Goal: Task Accomplishment & Management: Manage account settings

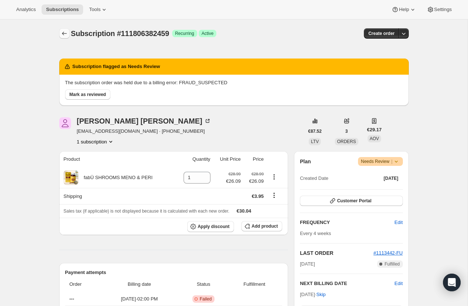
click at [67, 38] on button "Subscriptions" at bounding box center [64, 33] width 10 height 10
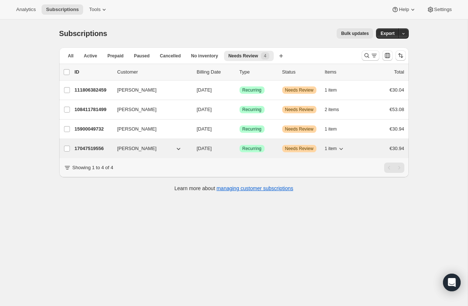
click at [96, 149] on p "17047519556" at bounding box center [93, 148] width 37 height 7
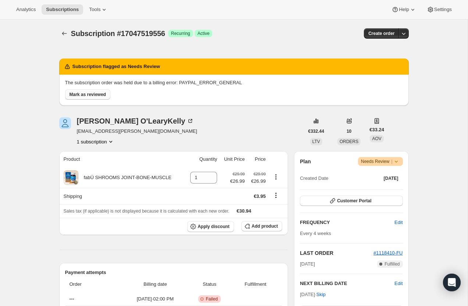
click at [102, 93] on span "Mark as reviewed" at bounding box center [88, 95] width 36 height 6
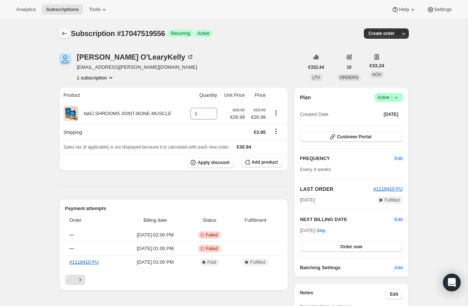
click at [62, 35] on icon "Subscriptions" at bounding box center [64, 33] width 7 height 7
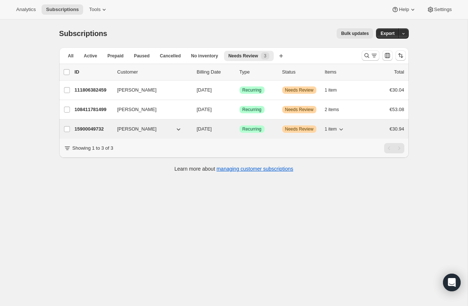
click at [96, 128] on p "15900049732" at bounding box center [93, 128] width 37 height 7
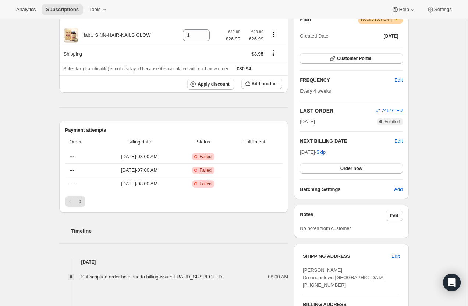
scroll to position [144, 0]
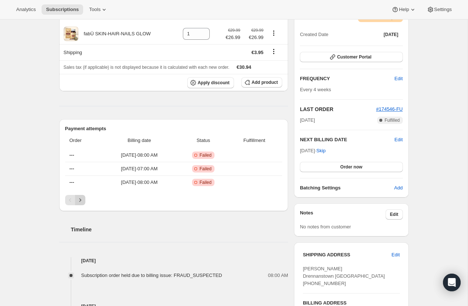
click at [80, 197] on icon "Next" at bounding box center [80, 200] width 7 height 7
click at [78, 199] on icon "Next" at bounding box center [80, 200] width 7 height 7
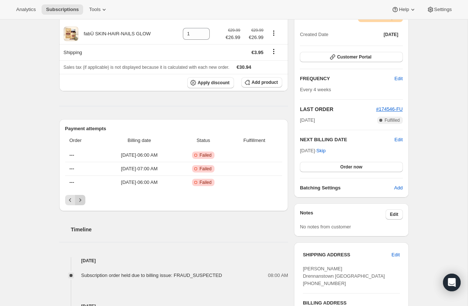
click at [78, 199] on icon "Next" at bounding box center [80, 200] width 7 height 7
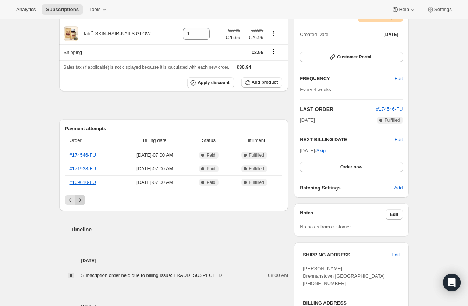
click at [78, 199] on icon "Next" at bounding box center [80, 200] width 7 height 7
click at [69, 198] on icon "Previous" at bounding box center [70, 200] width 7 height 7
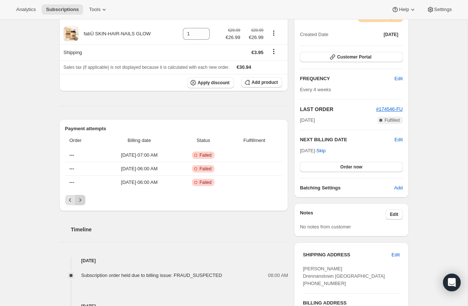
click at [79, 201] on icon "Next" at bounding box center [80, 199] width 2 height 3
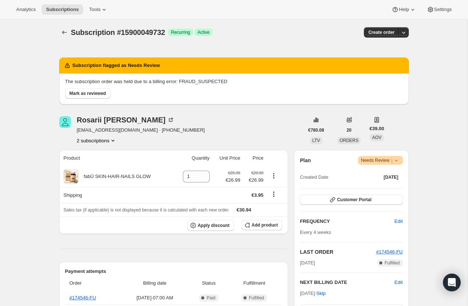
scroll to position [0, 0]
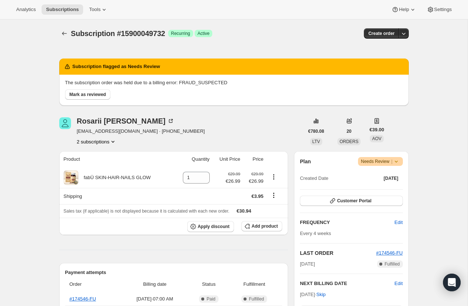
click at [103, 139] on button "2 subscriptions" at bounding box center [97, 141] width 40 height 7
click at [102, 153] on span "108355125627" at bounding box center [86, 156] width 32 height 6
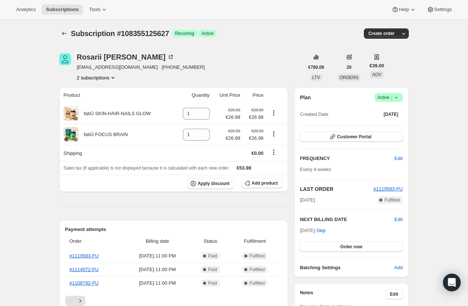
click at [97, 78] on button "2 subscriptions" at bounding box center [97, 77] width 40 height 7
click at [101, 103] on span "15900049732" at bounding box center [96, 103] width 54 height 7
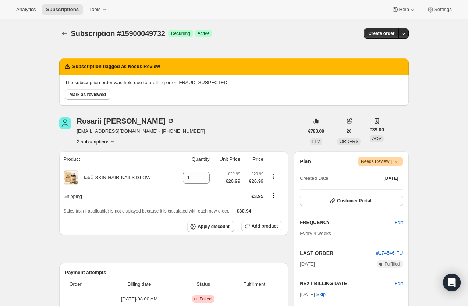
click at [84, 144] on button "2 subscriptions" at bounding box center [97, 141] width 40 height 7
click at [95, 157] on span "108355125627" at bounding box center [86, 156] width 32 height 6
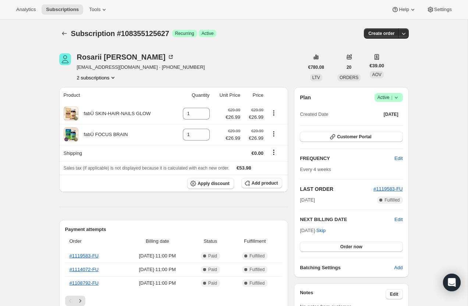
click at [97, 74] on button "2 subscriptions" at bounding box center [97, 77] width 40 height 7
click at [102, 104] on span "15900049732" at bounding box center [96, 103] width 54 height 7
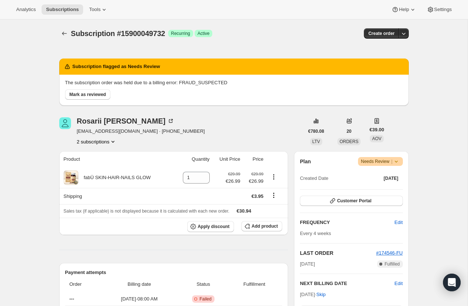
click at [396, 163] on icon at bounding box center [396, 161] width 7 height 7
click at [393, 191] on span "Cancel subscription" at bounding box center [378, 188] width 42 height 7
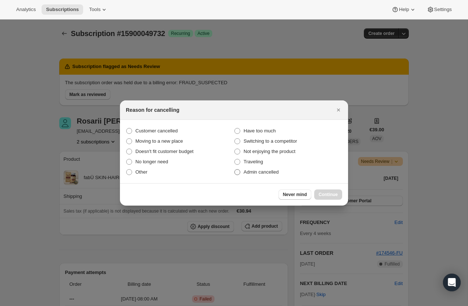
click at [240, 173] on span ":rnq:" at bounding box center [237, 172] width 6 height 6
click at [235, 170] on input "Admin cancelled" at bounding box center [234, 169] width 0 height 0
radio input "true"
click at [132, 171] on span ":rnq:" at bounding box center [129, 172] width 7 height 7
click at [127, 170] on input "Other" at bounding box center [126, 169] width 0 height 0
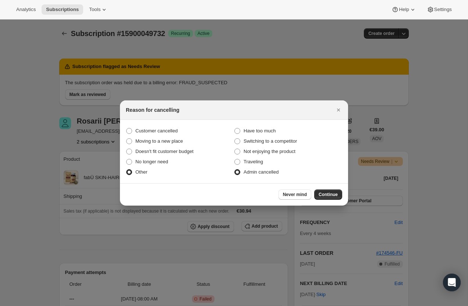
radio input "true"
radio input "false"
click at [316, 196] on button "Continue" at bounding box center [328, 195] width 28 height 10
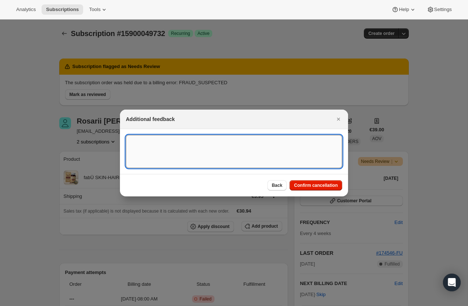
click at [219, 147] on textarea ":rnq:" at bounding box center [234, 151] width 216 height 33
type textarea "Cancelled card"
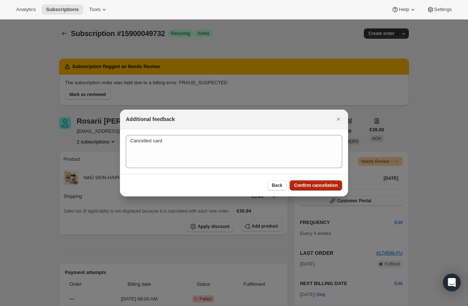
click at [326, 188] on span "Confirm cancellation" at bounding box center [316, 186] width 44 height 6
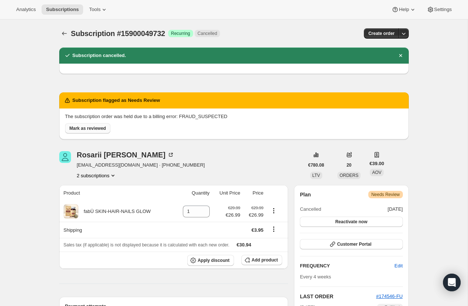
click at [86, 127] on span "Mark as reviewed" at bounding box center [88, 128] width 36 height 6
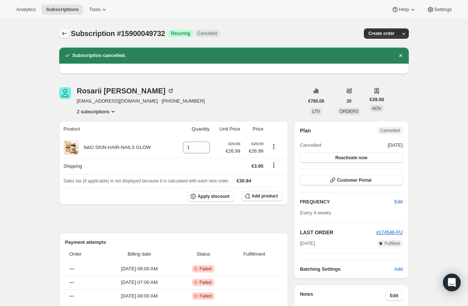
click at [68, 33] on button "Subscriptions" at bounding box center [64, 33] width 10 height 10
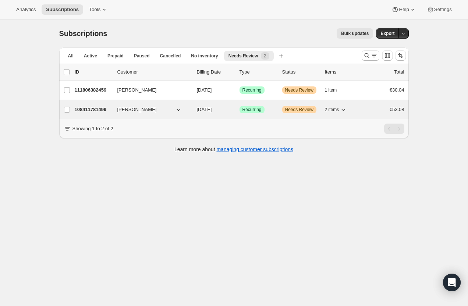
click at [91, 110] on p "108411781499" at bounding box center [93, 109] width 37 height 7
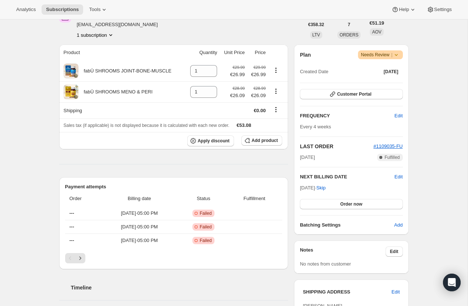
scroll to position [95, 0]
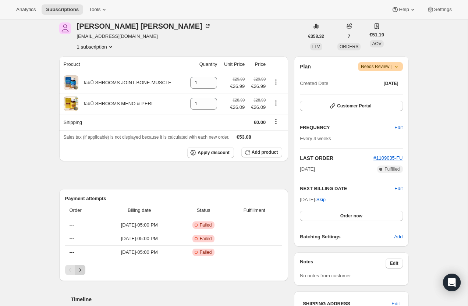
click at [81, 272] on icon "Next" at bounding box center [80, 269] width 7 height 7
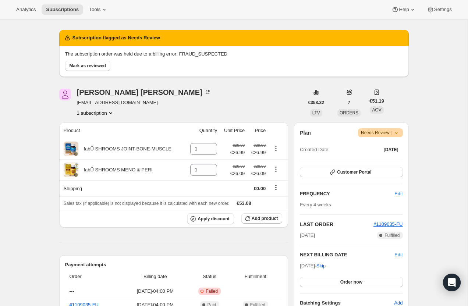
scroll to position [24, 0]
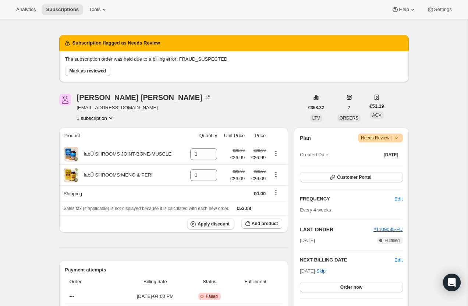
click at [100, 110] on span "[EMAIL_ADDRESS][DOMAIN_NAME]" at bounding box center [144, 107] width 134 height 7
click at [100, 118] on button "1 subscription" at bounding box center [96, 117] width 38 height 7
drag, startPoint x: 131, startPoint y: 107, endPoint x: 75, endPoint y: 108, distance: 56.3
click at [75, 108] on div "[PERSON_NAME] [EMAIL_ADDRESS][DOMAIN_NAME] 1 subscription" at bounding box center [181, 108] width 245 height 28
copy span "[EMAIL_ADDRESS][DOMAIN_NAME]"
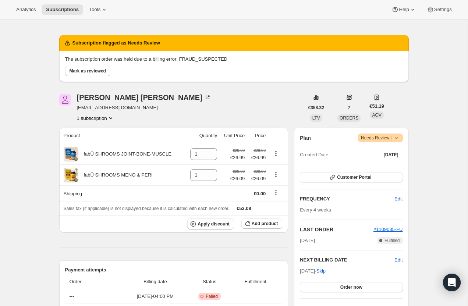
click at [157, 99] on div "[PERSON_NAME] [EMAIL_ADDRESS][DOMAIN_NAME] 1 subscription" at bounding box center [181, 108] width 245 height 28
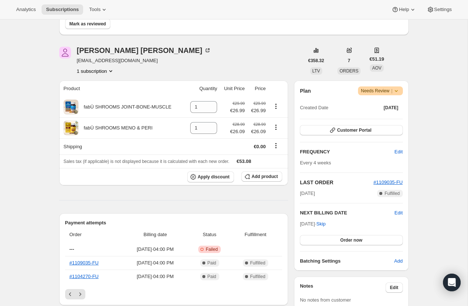
scroll to position [0, 0]
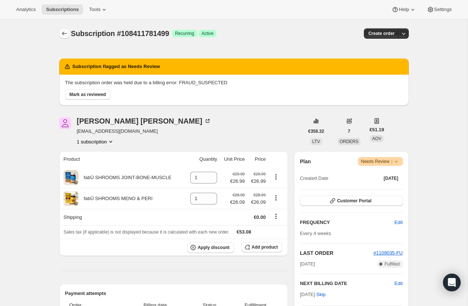
click at [66, 30] on icon "Subscriptions" at bounding box center [64, 33] width 7 height 7
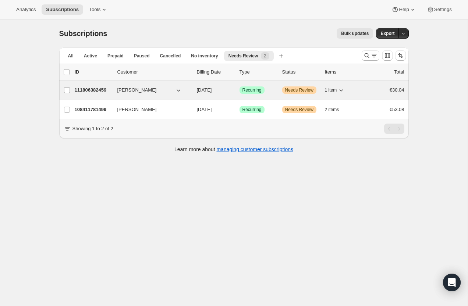
click at [98, 92] on p "111806382459" at bounding box center [93, 89] width 37 height 7
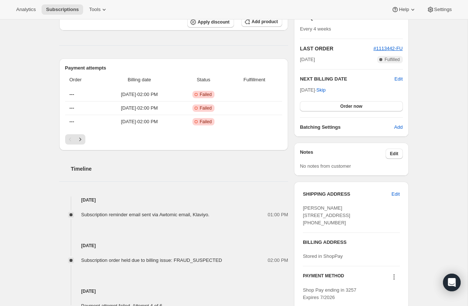
scroll to position [204, 0]
click at [77, 141] on icon "Next" at bounding box center [80, 139] width 7 height 7
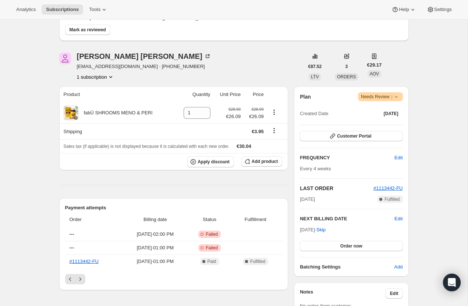
scroll to position [64, 0]
click at [71, 280] on icon "Previous" at bounding box center [70, 279] width 7 height 7
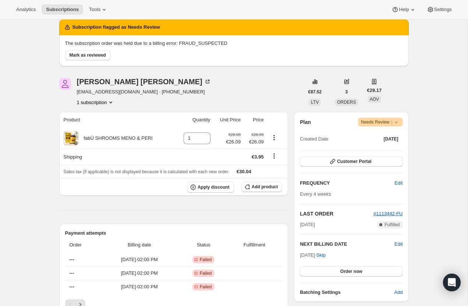
scroll to position [0, 0]
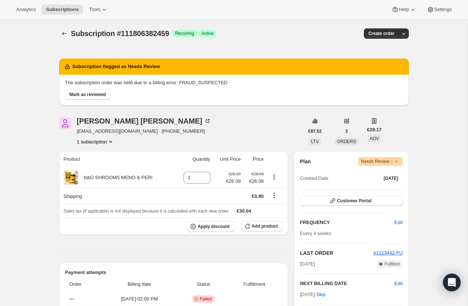
click at [64, 40] on div "Subscription #111806382459. This page is ready Subscription #111806382459 Succe…" at bounding box center [234, 34] width 350 height 28
click at [64, 34] on icon "Subscriptions" at bounding box center [64, 33] width 7 height 7
